Goal: Navigation & Orientation: Find specific page/section

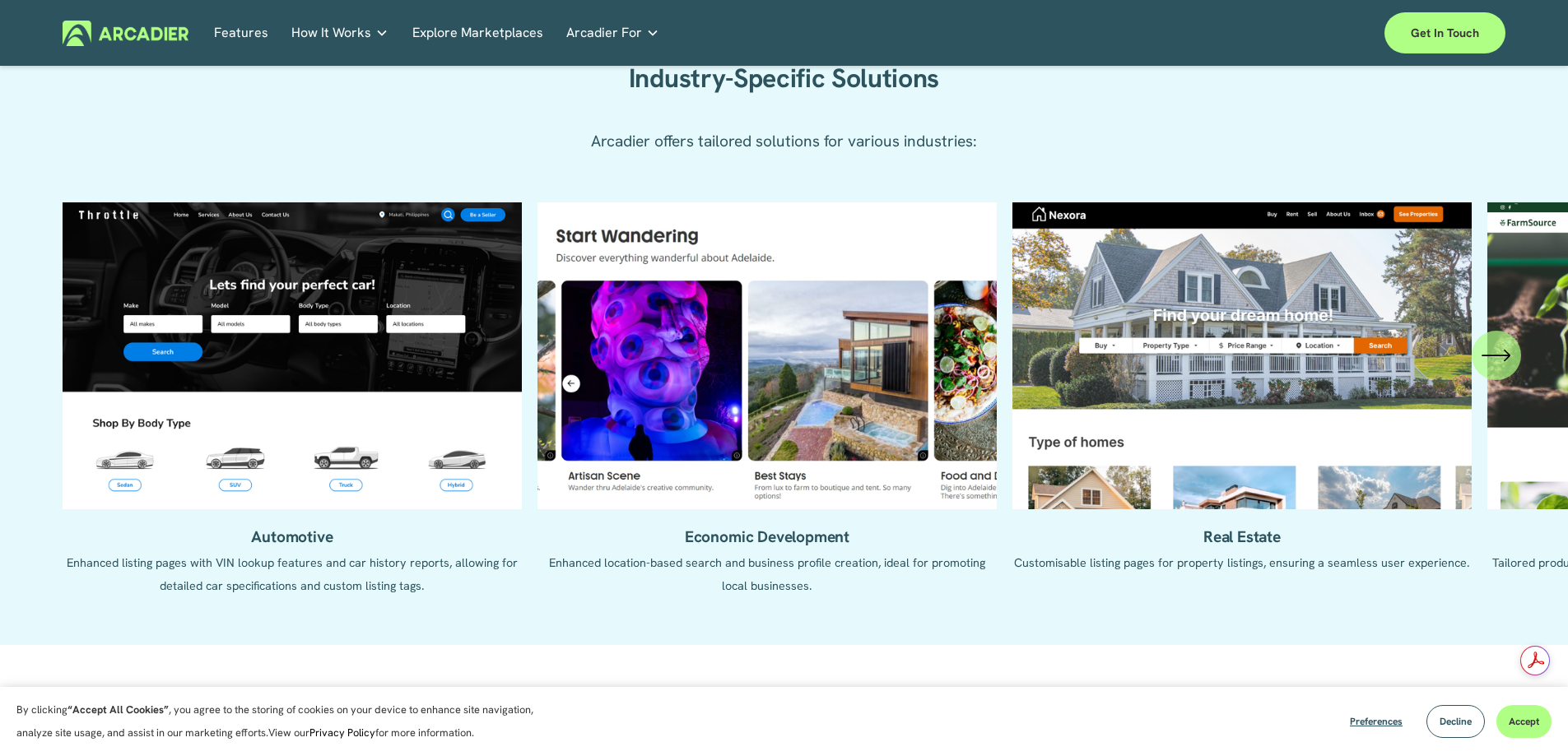
click at [1503, 355] on icon "\a \a \a Next\a \a" at bounding box center [1495, 355] width 26 height 0
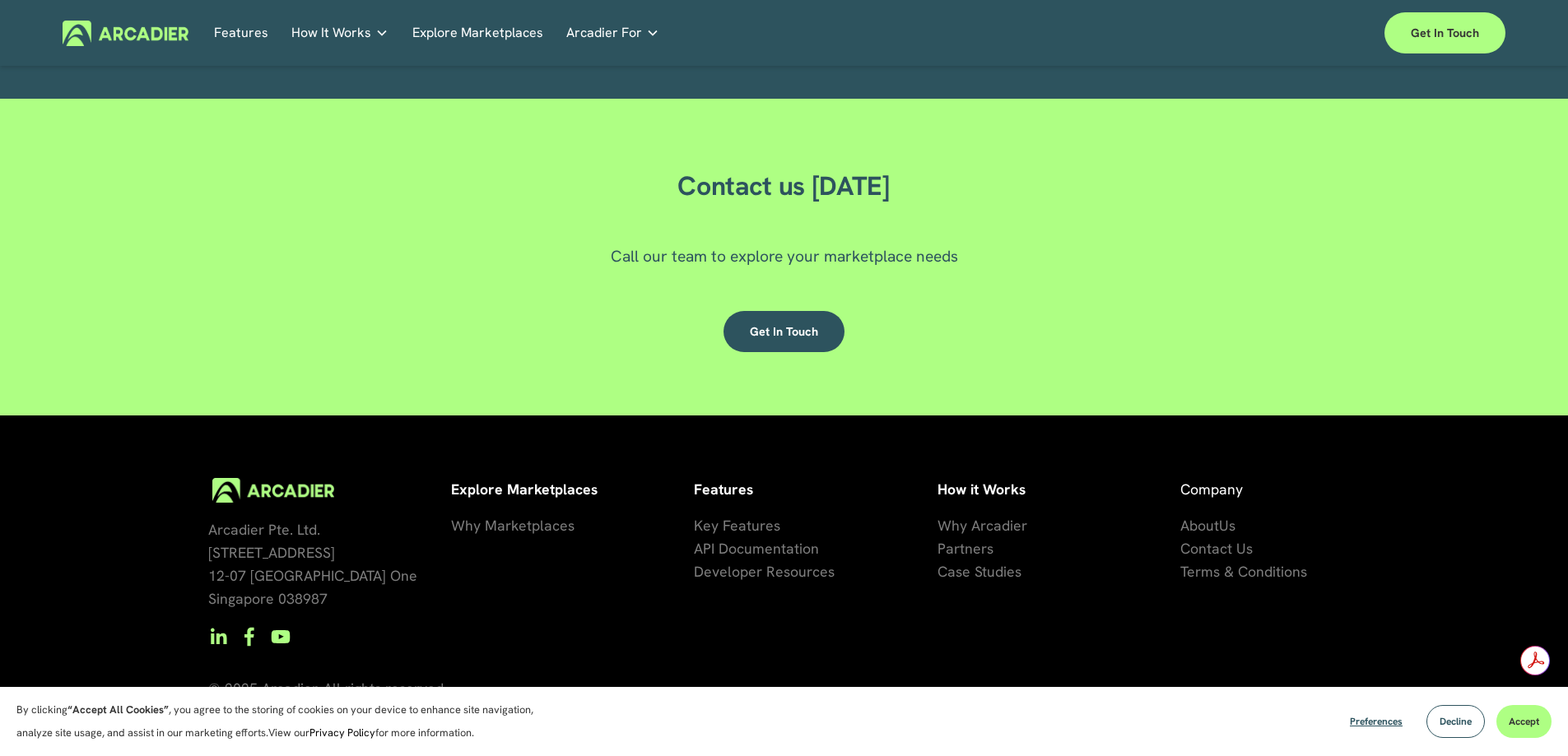
click at [978, 556] on span "artners" at bounding box center [969, 548] width 48 height 19
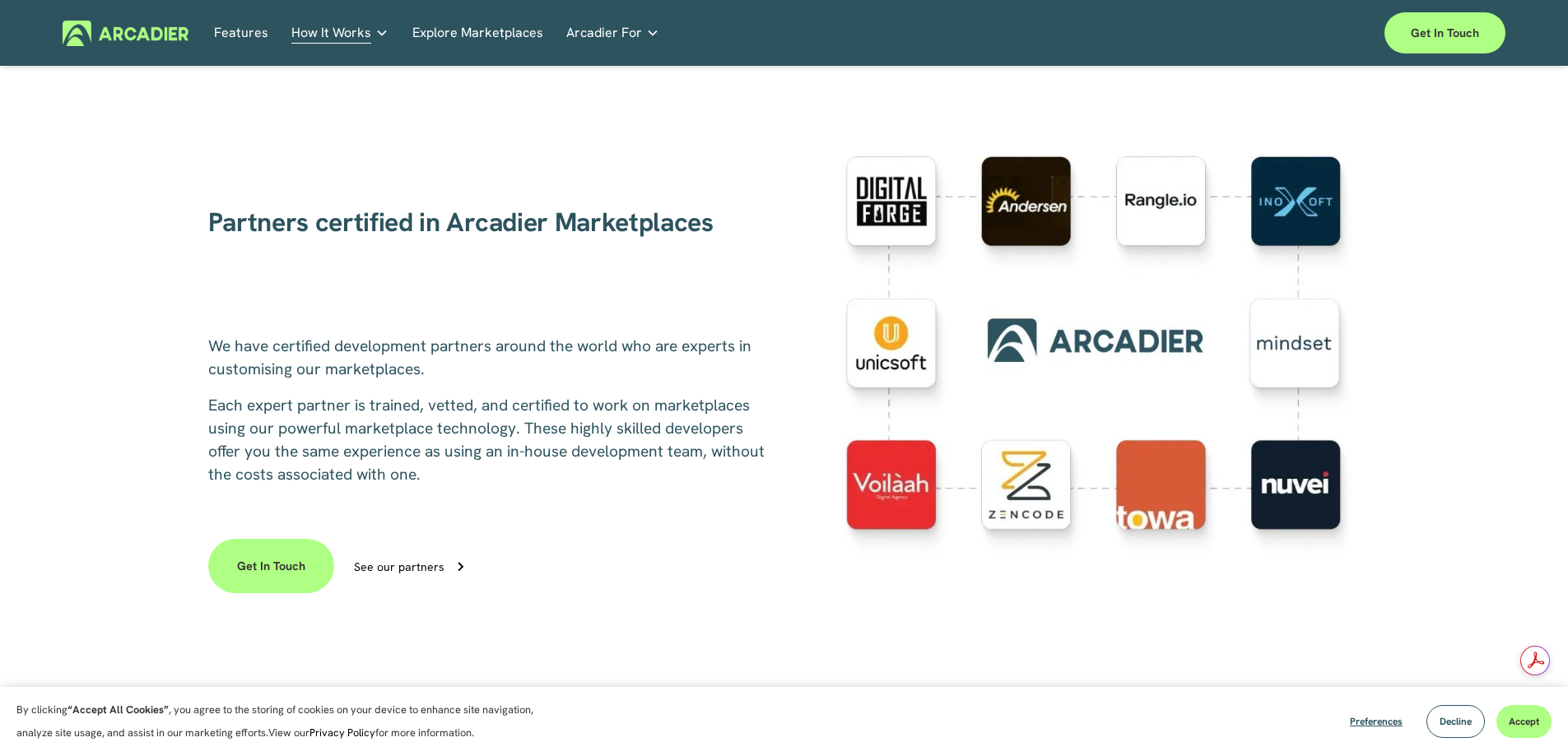
scroll to position [412, 0]
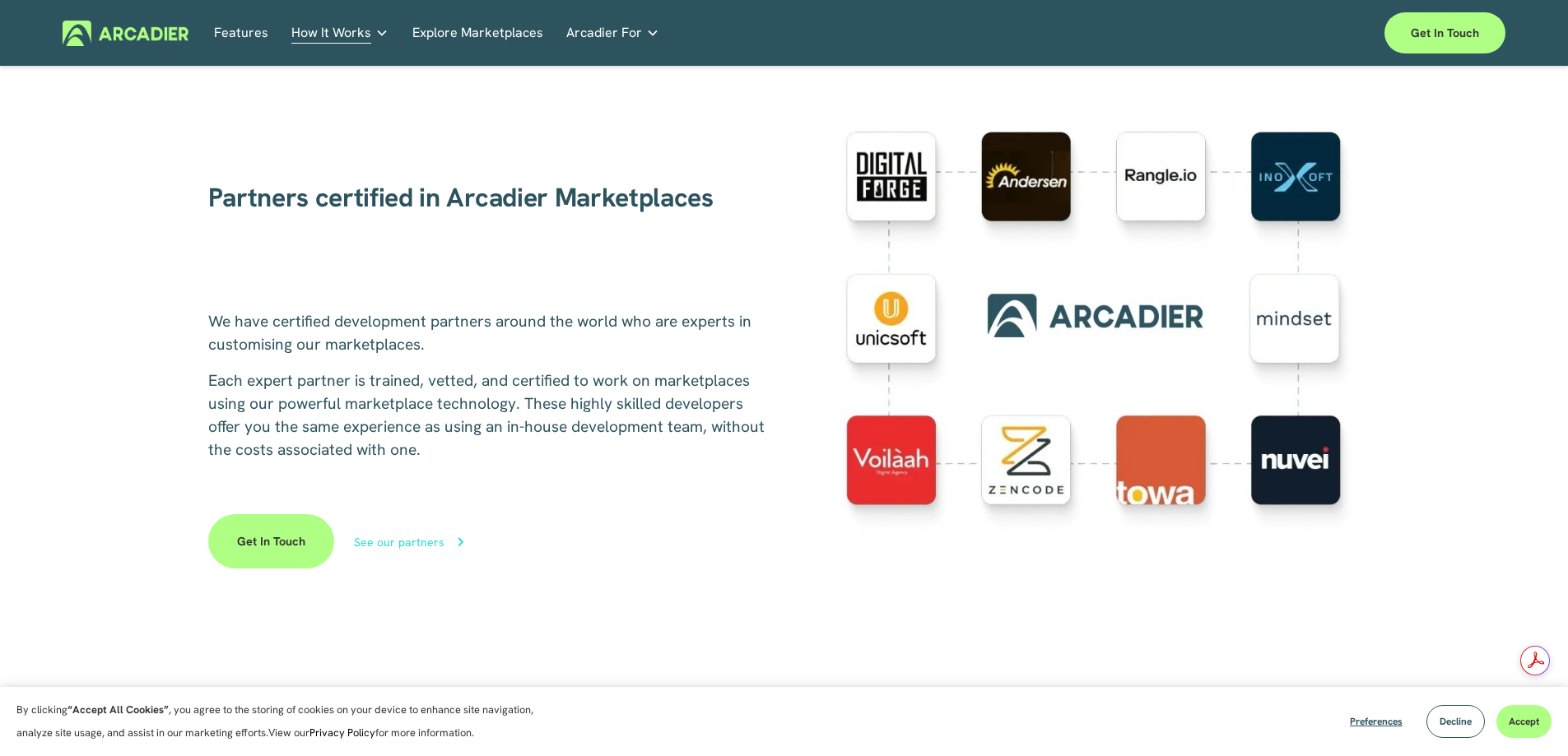
click at [422, 546] on div "See our partners" at bounding box center [399, 542] width 91 height 12
